Goal: Task Accomplishment & Management: Manage account settings

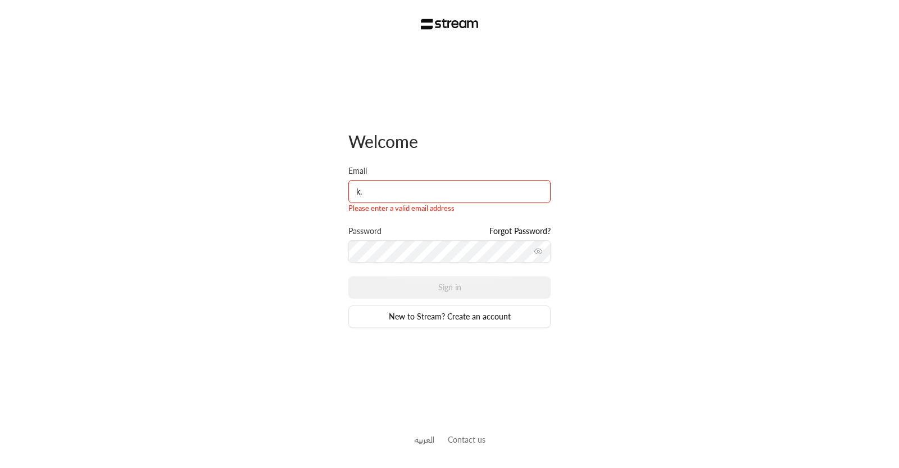
type input "k.aborashid@streampay.sa"
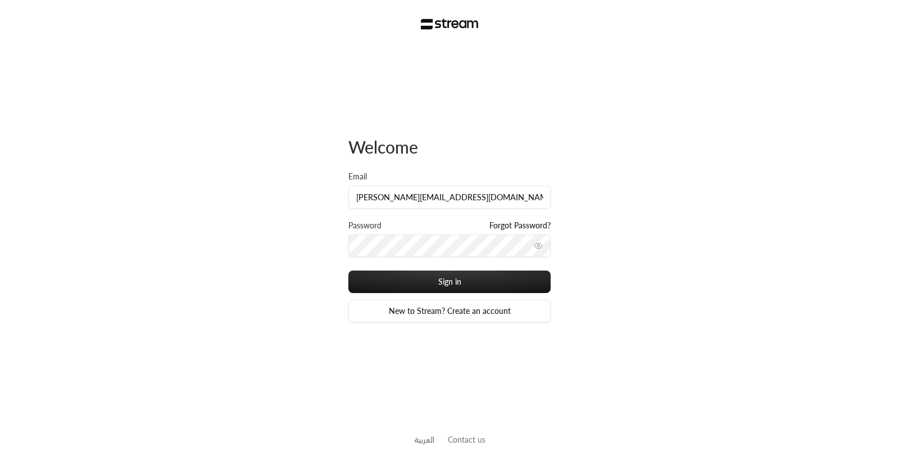
click at [393, 258] on div "Password Forgot Password?" at bounding box center [449, 245] width 202 height 51
click at [393, 257] on div "Password Forgot Password?" at bounding box center [449, 245] width 202 height 51
click at [348, 270] on button "Sign in" at bounding box center [449, 281] width 202 height 22
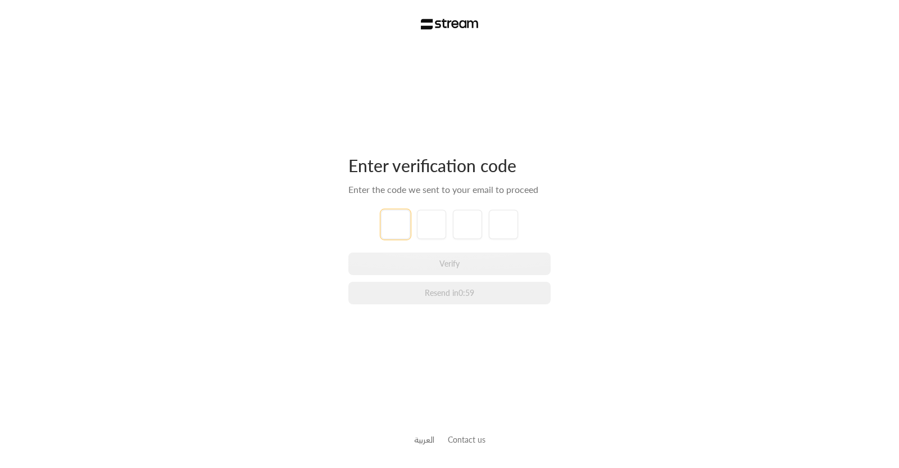
type input "2"
type input "3"
type input "4"
type input "1"
type input "2"
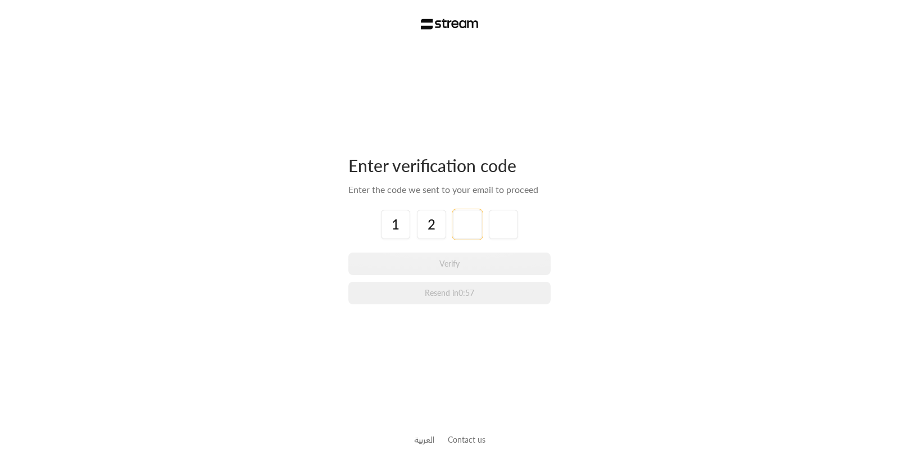
type input "3"
type input "4"
